Goal: Transaction & Acquisition: Subscribe to service/newsletter

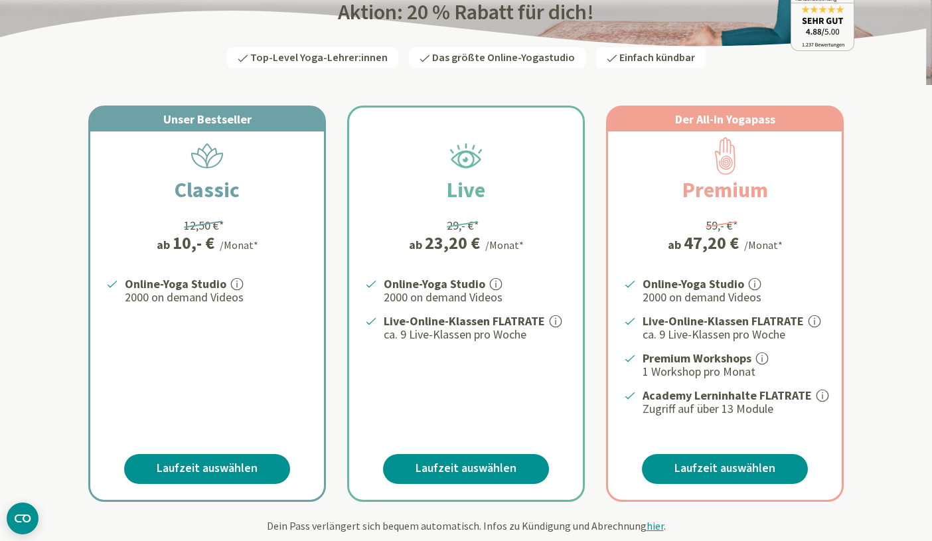
scroll to position [178, 0]
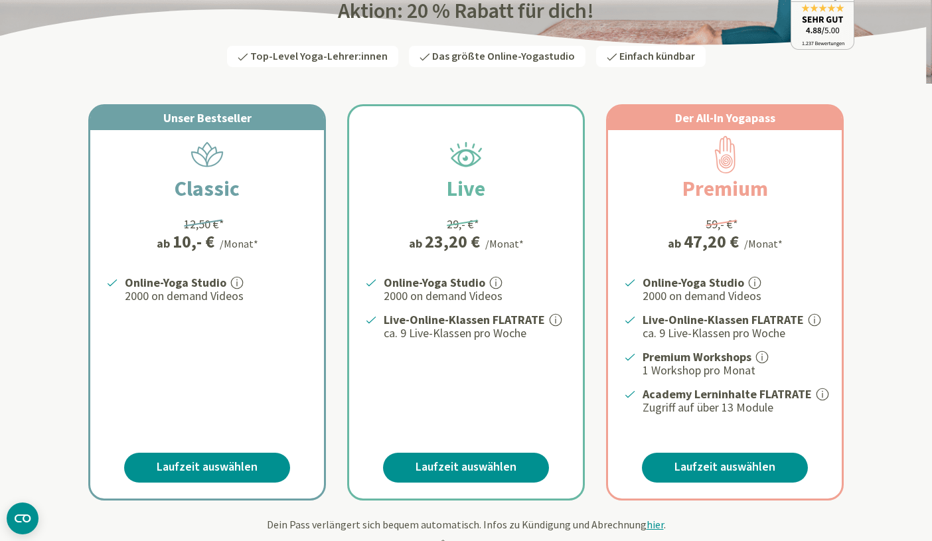
click at [760, 355] on icon at bounding box center [762, 357] width 12 height 12
click at [763, 355] on icon at bounding box center [762, 357] width 12 height 12
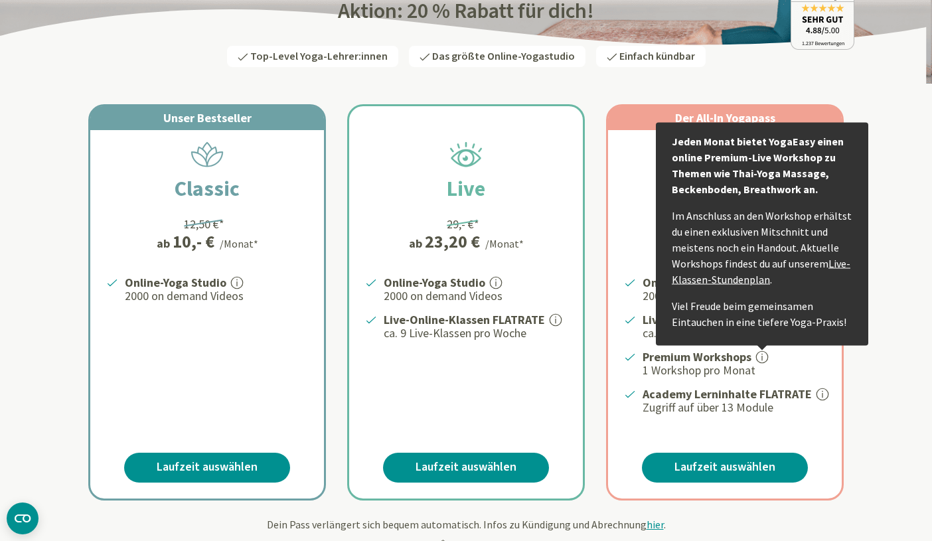
click at [742, 280] on link "Live-Klassen-Stundenplan" at bounding box center [761, 270] width 179 height 29
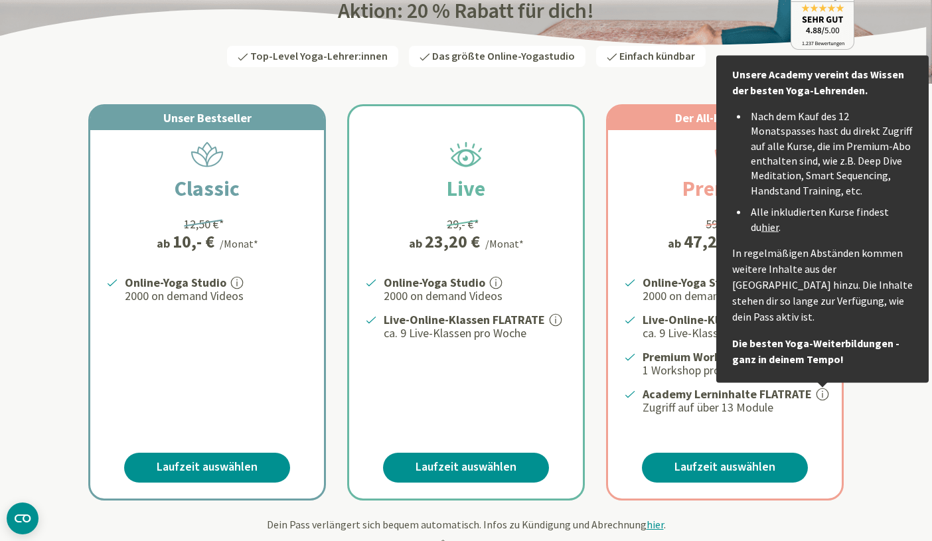
click at [762, 226] on link "hier" at bounding box center [770, 226] width 17 height 13
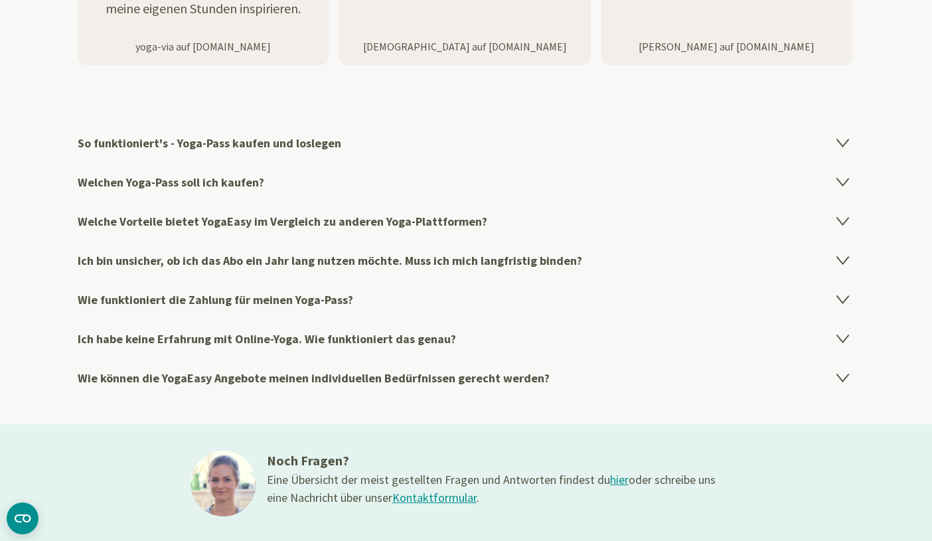
scroll to position [2141, 0]
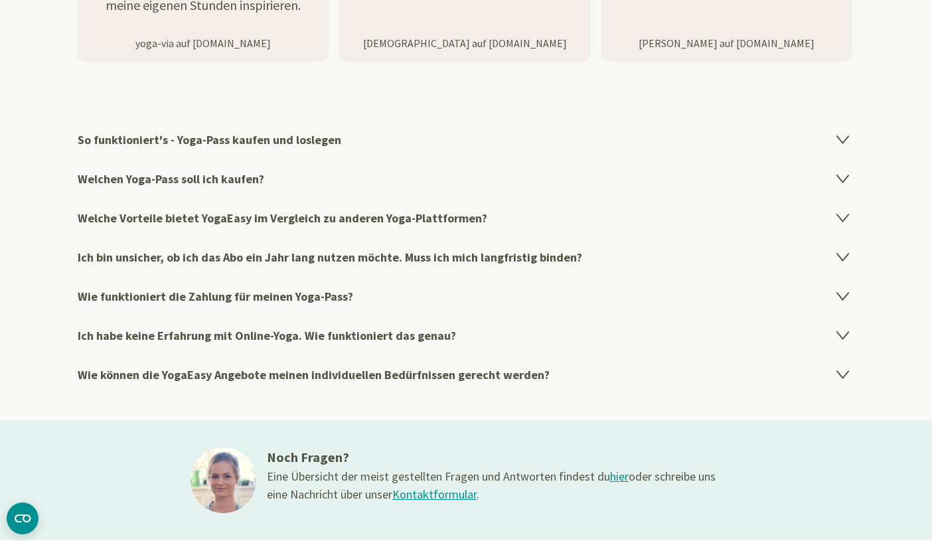
click at [842, 171] on icon at bounding box center [844, 178] width 16 height 16
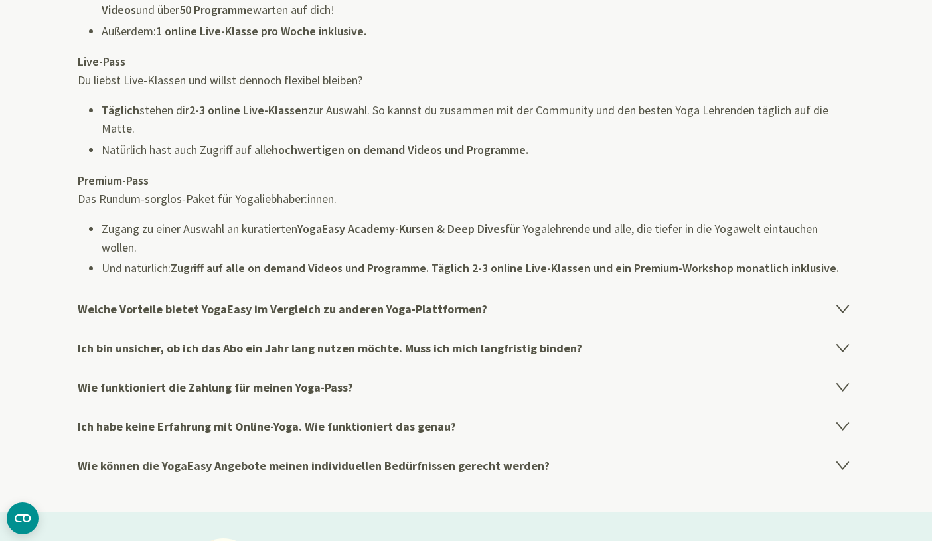
scroll to position [2408, 0]
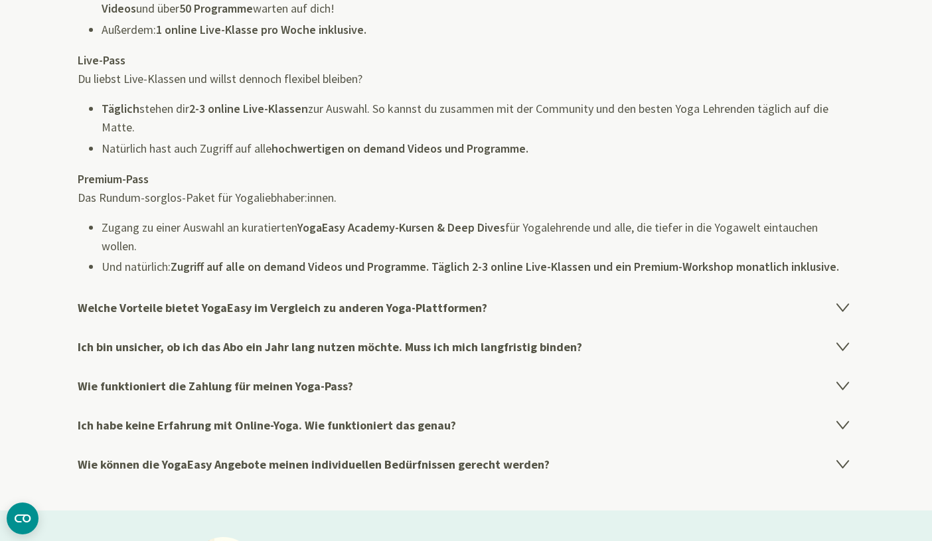
click at [590, 341] on h4 "Ich bin unsicher, ob ich das Abo ein Jahr lang nutzen möchte. Muss ich mich lan…" at bounding box center [466, 346] width 777 height 39
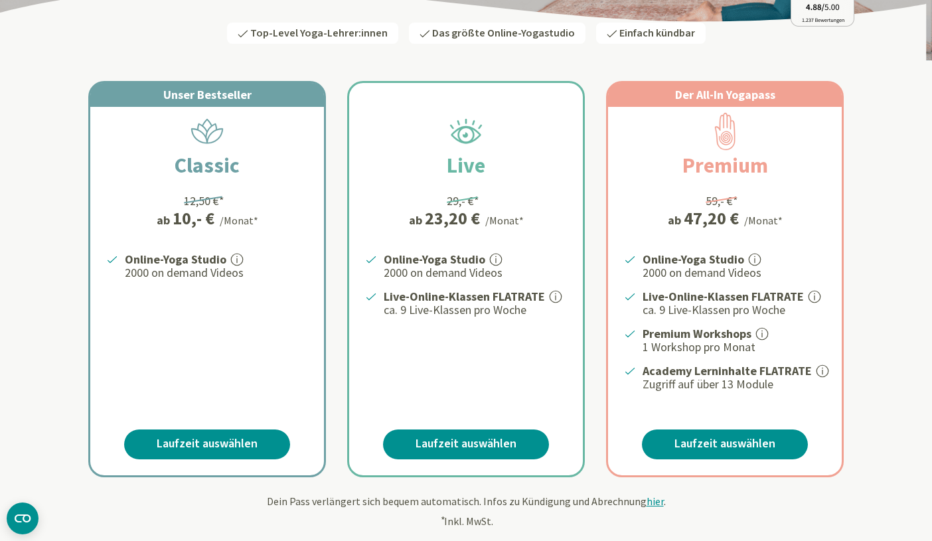
scroll to position [228, 0]
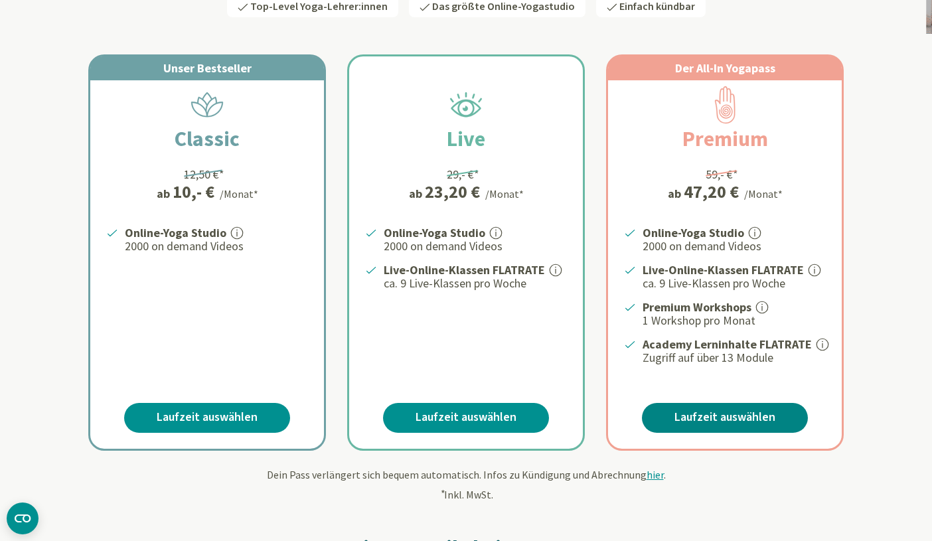
click at [734, 418] on link "Laufzeit auswählen" at bounding box center [725, 418] width 166 height 30
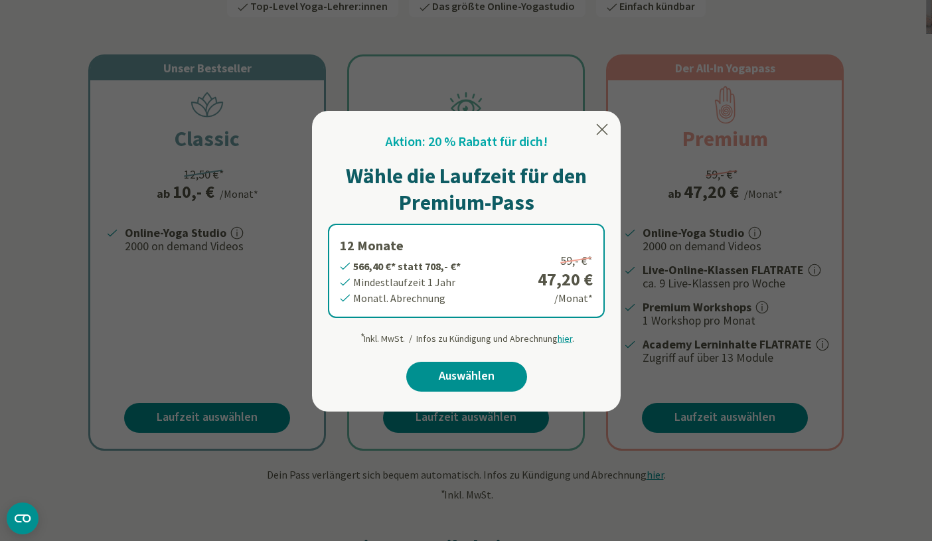
click at [600, 130] on icon at bounding box center [602, 129] width 11 height 11
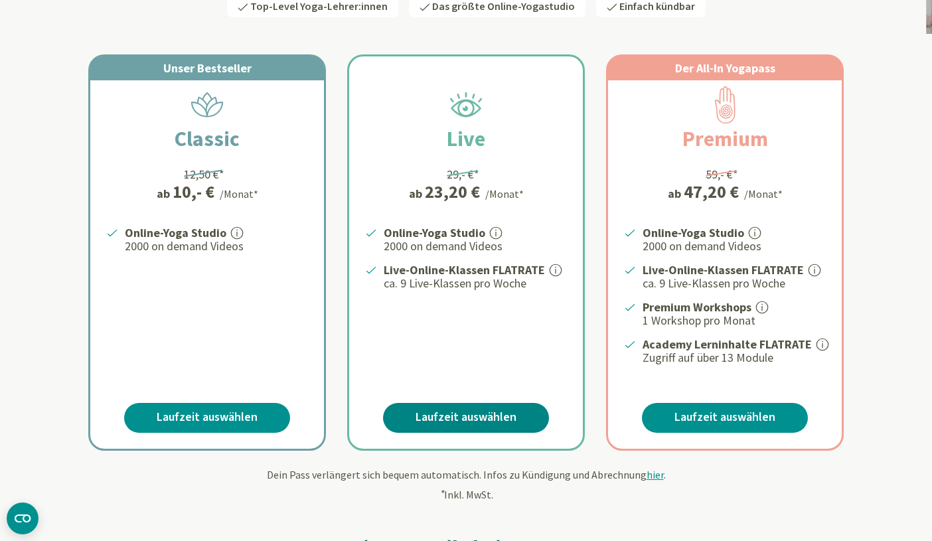
click at [467, 414] on link "Laufzeit auswählen" at bounding box center [466, 418] width 166 height 30
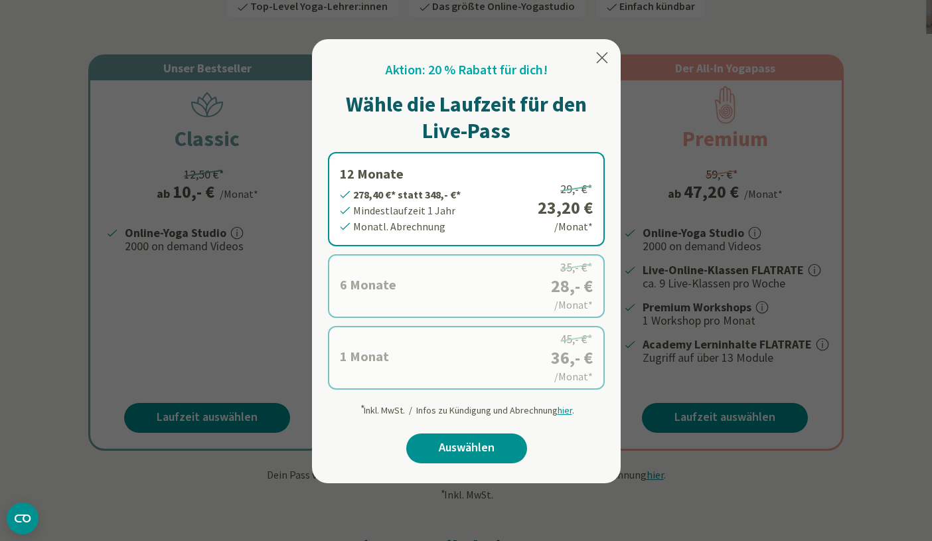
click at [598, 57] on icon at bounding box center [602, 58] width 16 height 16
